Goal: Entertainment & Leisure: Consume media (video, audio)

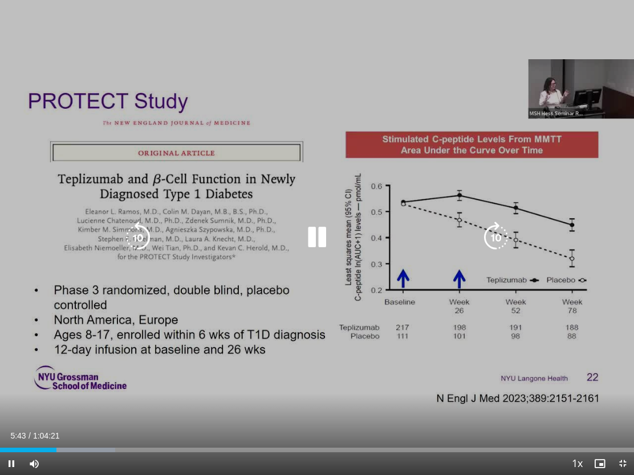
click at [312, 238] on icon "Video Player" at bounding box center [317, 238] width 32 height 32
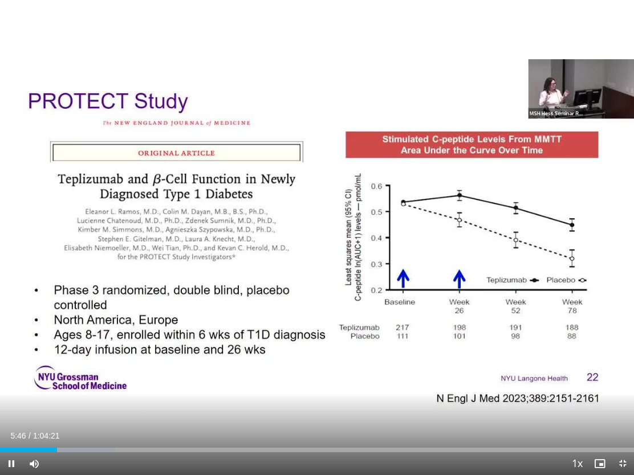
click at [384, 345] on div "10 seconds Tap to unmute" at bounding box center [317, 237] width 634 height 475
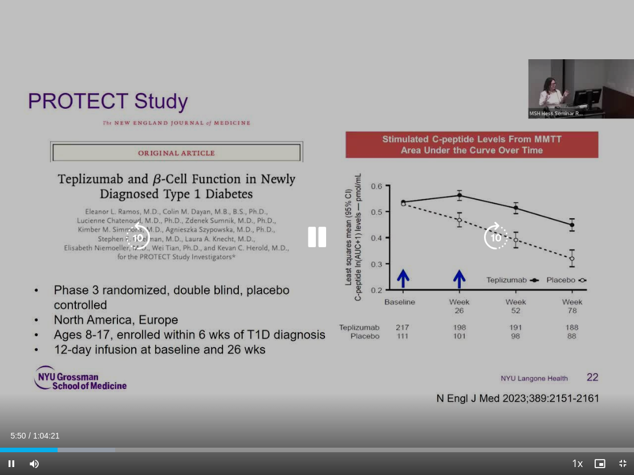
click at [519, 228] on div "10 seconds Tap to unmute" at bounding box center [317, 237] width 634 height 475
click at [494, 231] on icon "Video Player" at bounding box center [496, 238] width 32 height 32
click at [78, 416] on div "Loaded : 26.67%" at bounding box center [317, 447] width 634 height 11
click at [79, 416] on div "Progress Bar" at bounding box center [97, 450] width 42 height 5
click at [109, 416] on div "Loaded : 21.49%" at bounding box center [317, 447] width 634 height 11
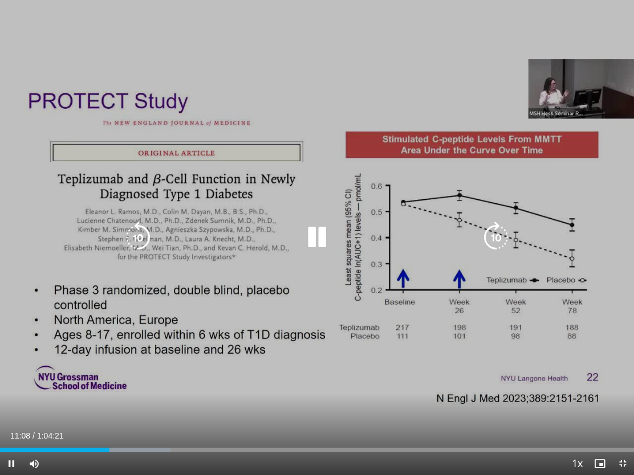
click at [498, 236] on icon "Video Player" at bounding box center [496, 238] width 32 height 32
click at [314, 236] on icon "Video Player" at bounding box center [317, 238] width 32 height 32
